Goal: Task Accomplishment & Management: Manage account settings

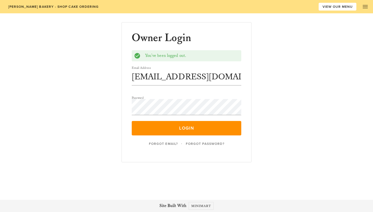
click at [164, 131] on button "Login" at bounding box center [187, 128] width 110 height 14
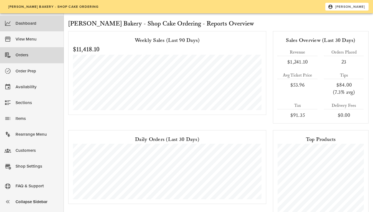
click at [28, 55] on div "Orders" at bounding box center [38, 55] width 44 height 9
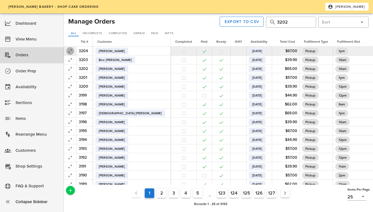
click at [69, 51] on icon "button" at bounding box center [70, 51] width 7 height 7
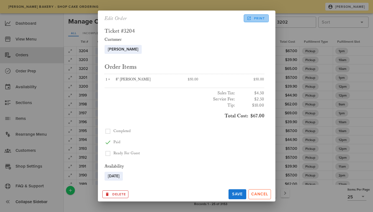
click at [255, 17] on span "Print" at bounding box center [256, 18] width 17 height 5
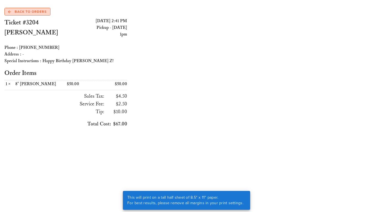
click at [35, 12] on span "Back to Orders" at bounding box center [27, 11] width 39 height 5
